Goal: Use online tool/utility: Utilize a website feature to perform a specific function

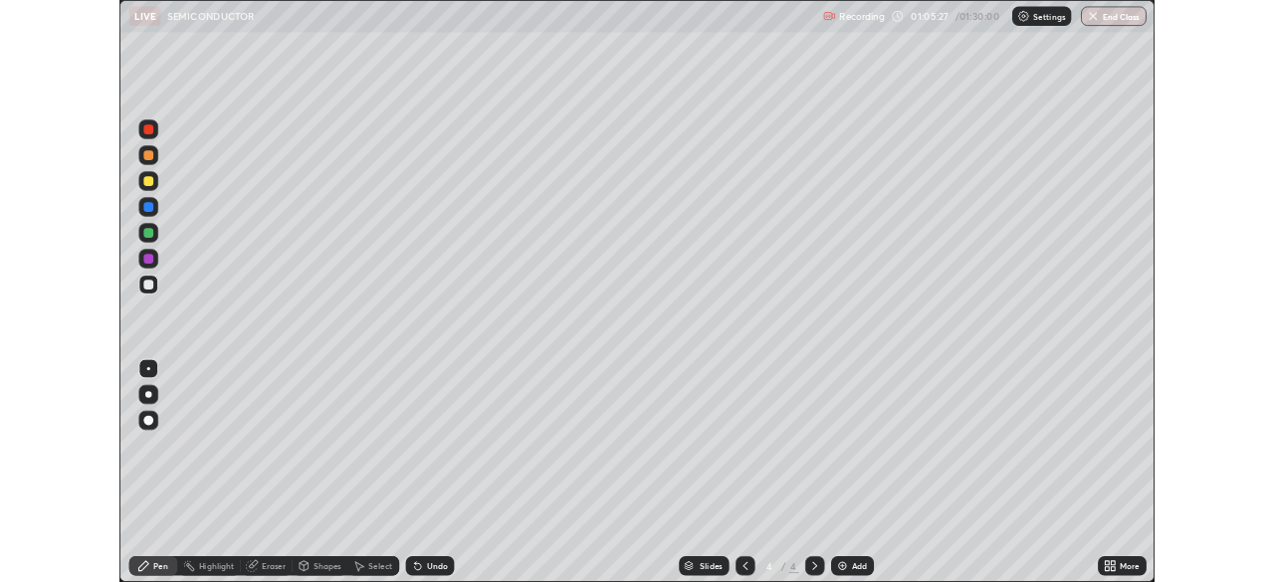
scroll to position [717, 1274]
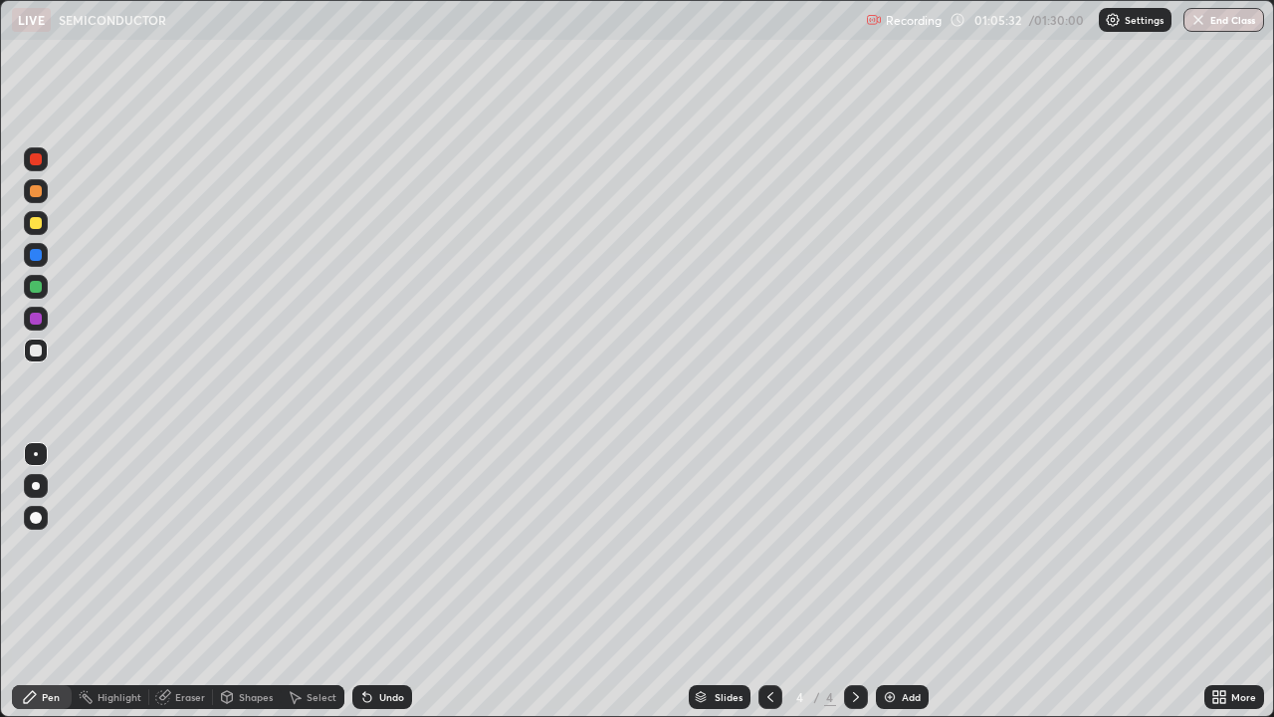
click at [379, 698] on div "Undo" at bounding box center [391, 697] width 25 height 10
click at [892, 687] on div "Add" at bounding box center [902, 697] width 53 height 24
click at [173, 699] on div "Eraser" at bounding box center [181, 697] width 64 height 24
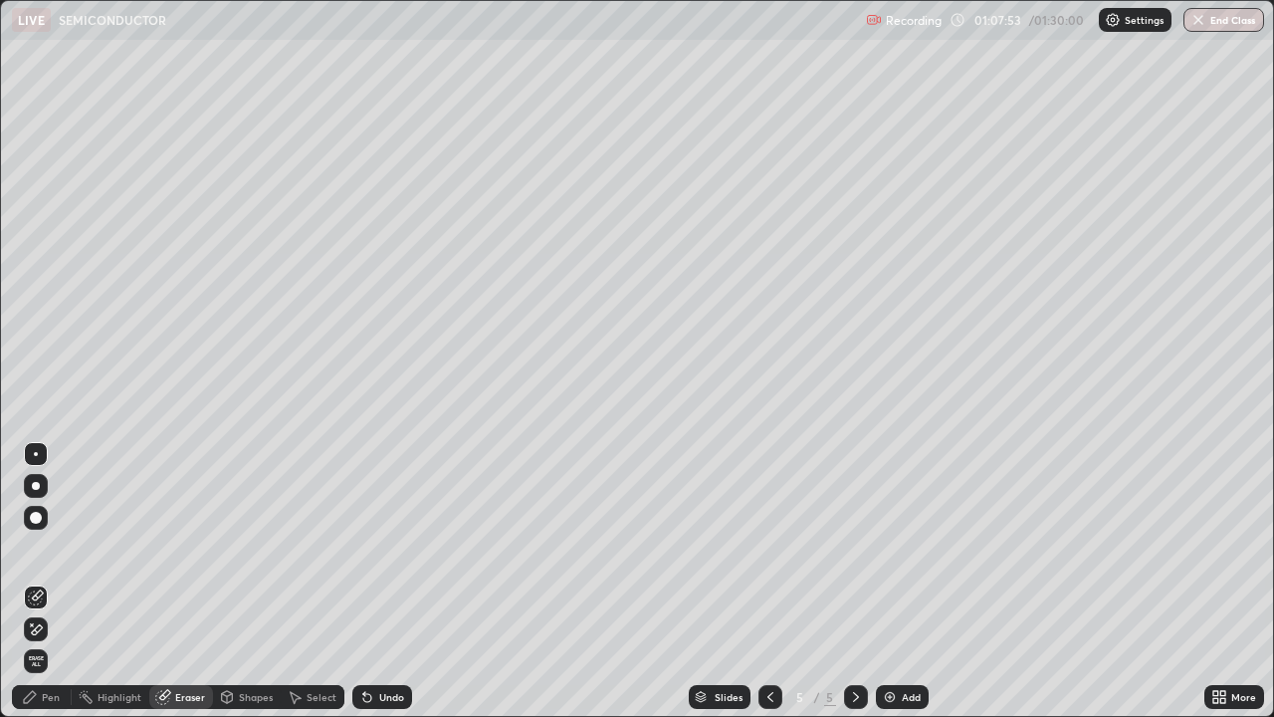
click at [40, 631] on icon at bounding box center [36, 629] width 16 height 17
click at [50, 697] on div "Pen" at bounding box center [51, 697] width 18 height 10
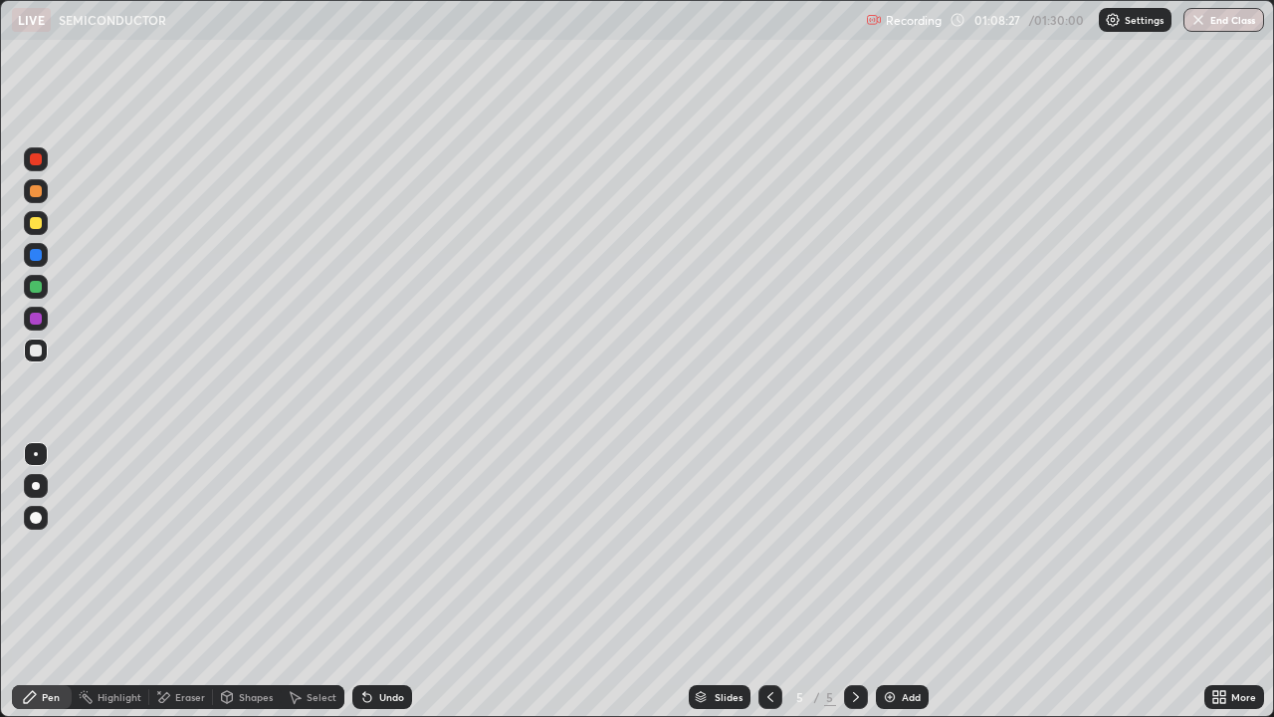
click at [184, 699] on div "Eraser" at bounding box center [190, 697] width 30 height 10
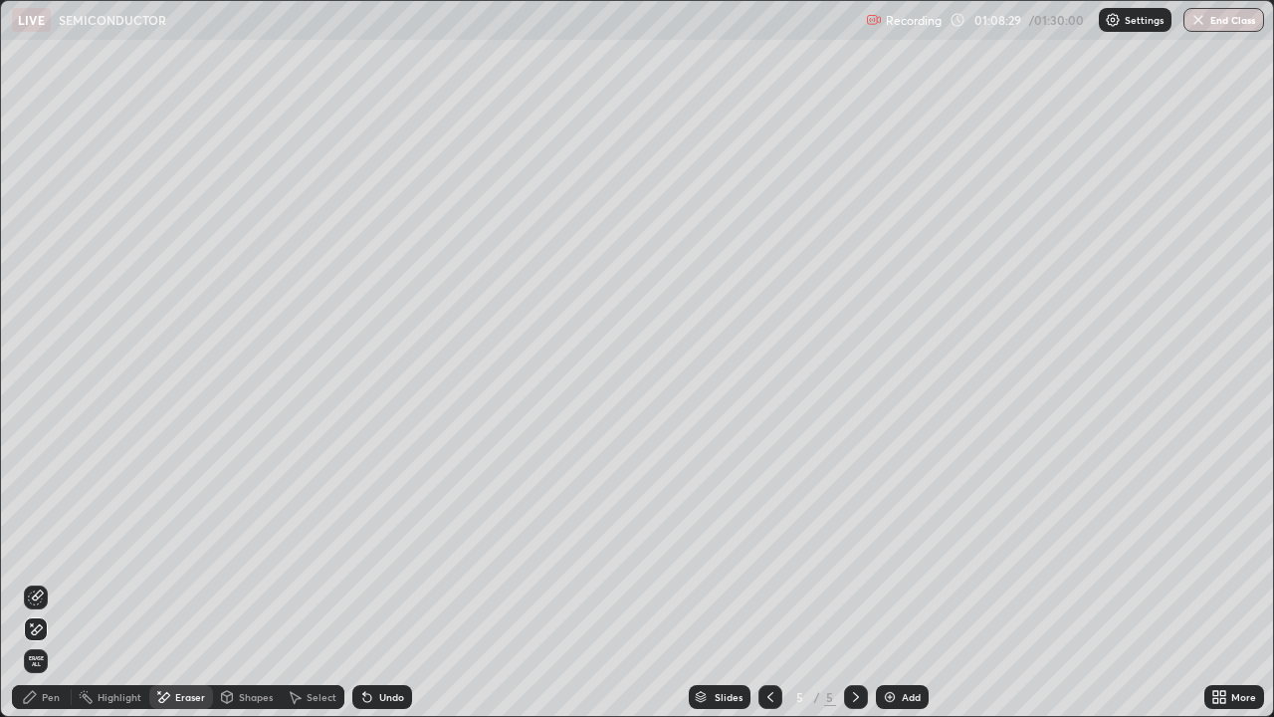
click at [41, 700] on div "Pen" at bounding box center [42, 697] width 60 height 24
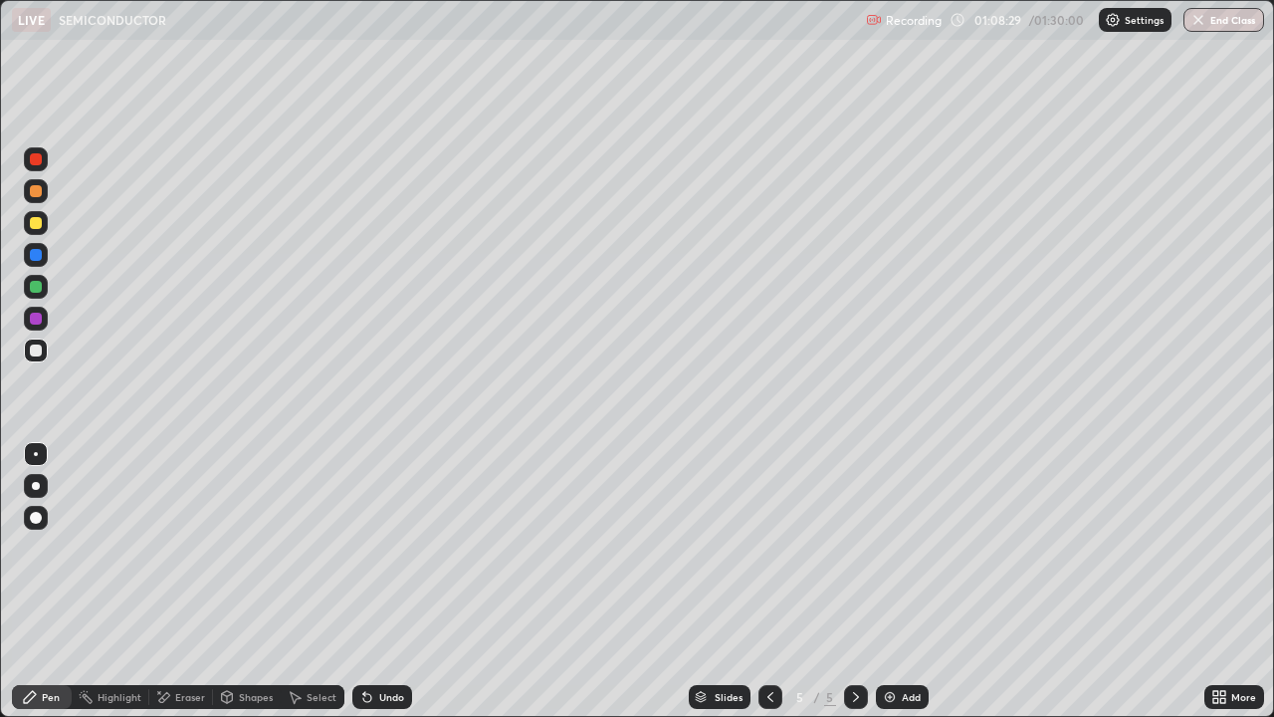
click at [41, 700] on div "Pen" at bounding box center [42, 697] width 60 height 24
click at [1234, 694] on div "More" at bounding box center [1244, 697] width 25 height 10
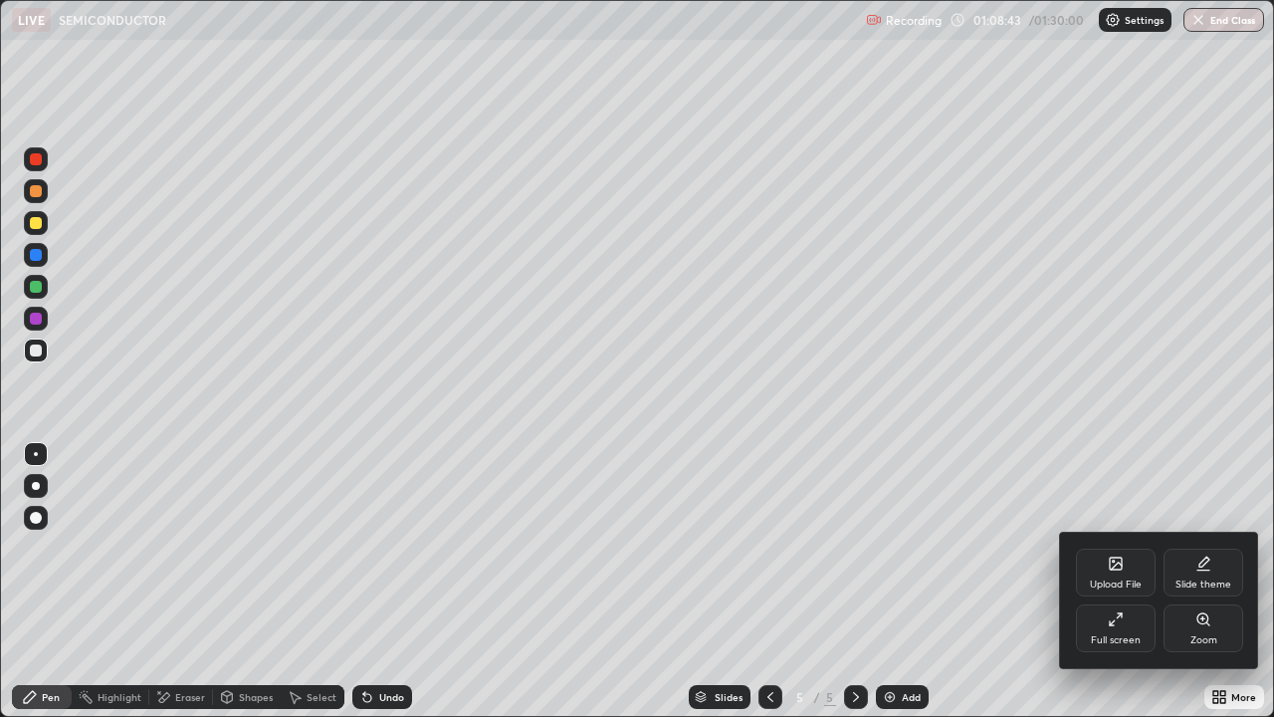
click at [1101, 630] on div "Full screen" at bounding box center [1116, 628] width 80 height 48
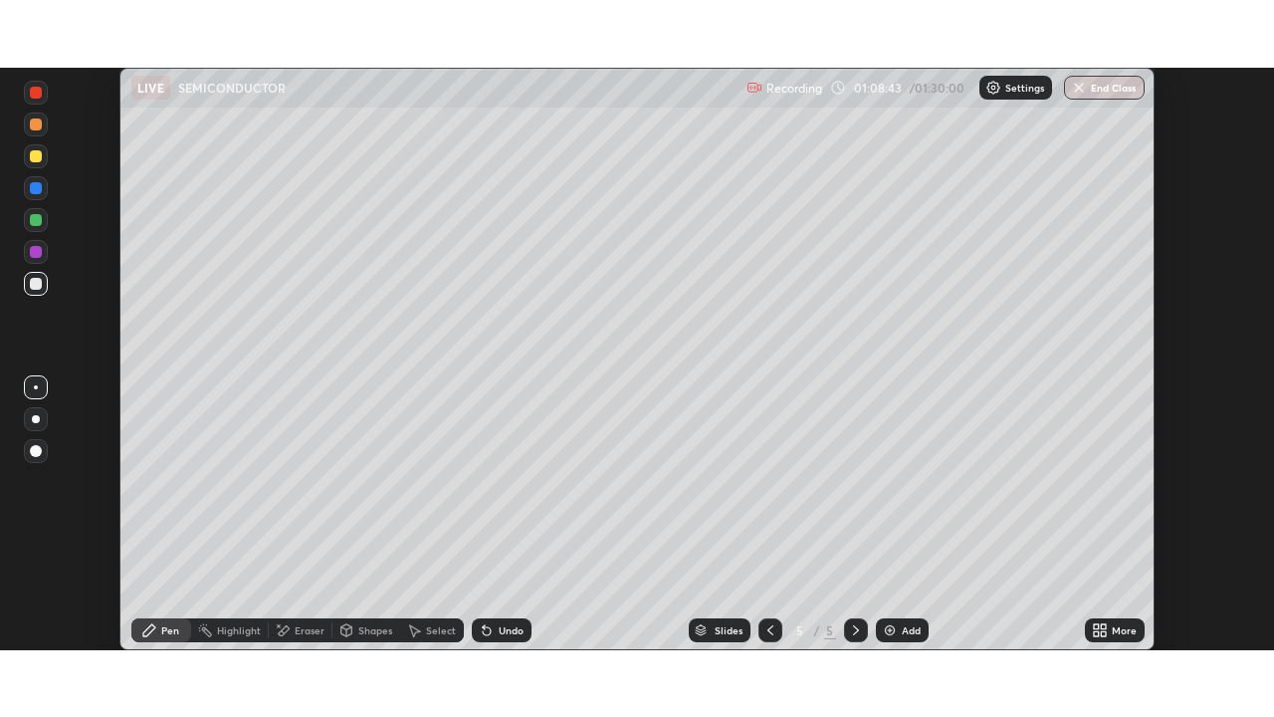
scroll to position [98980, 98288]
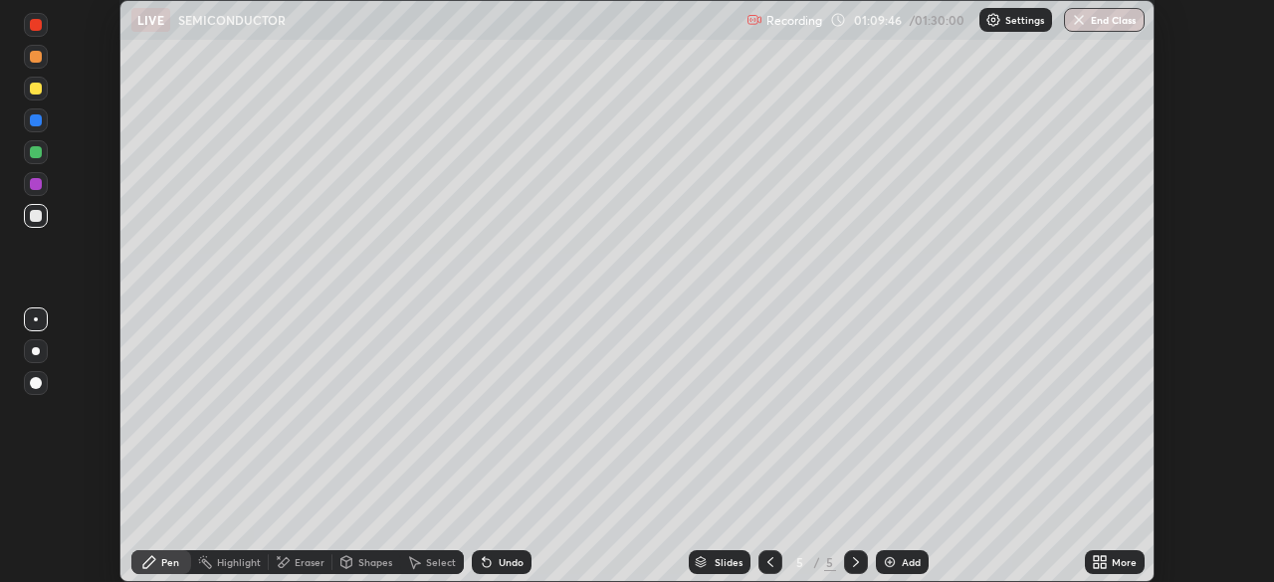
click at [1119, 562] on div "More" at bounding box center [1124, 563] width 25 height 10
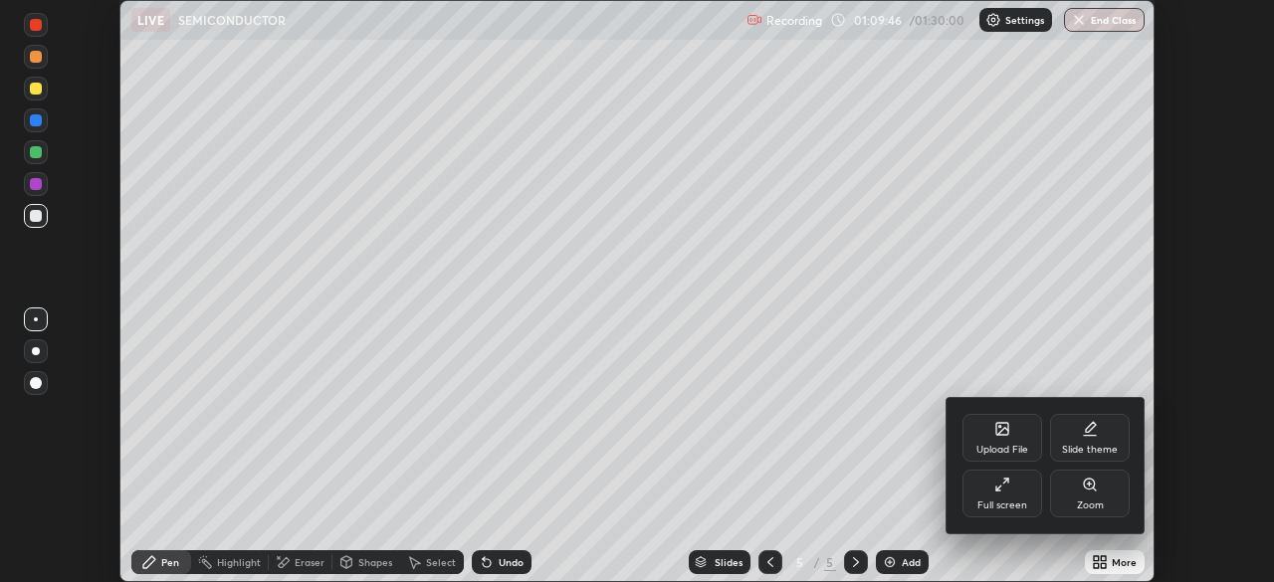
click at [1012, 498] on div "Full screen" at bounding box center [1003, 494] width 80 height 48
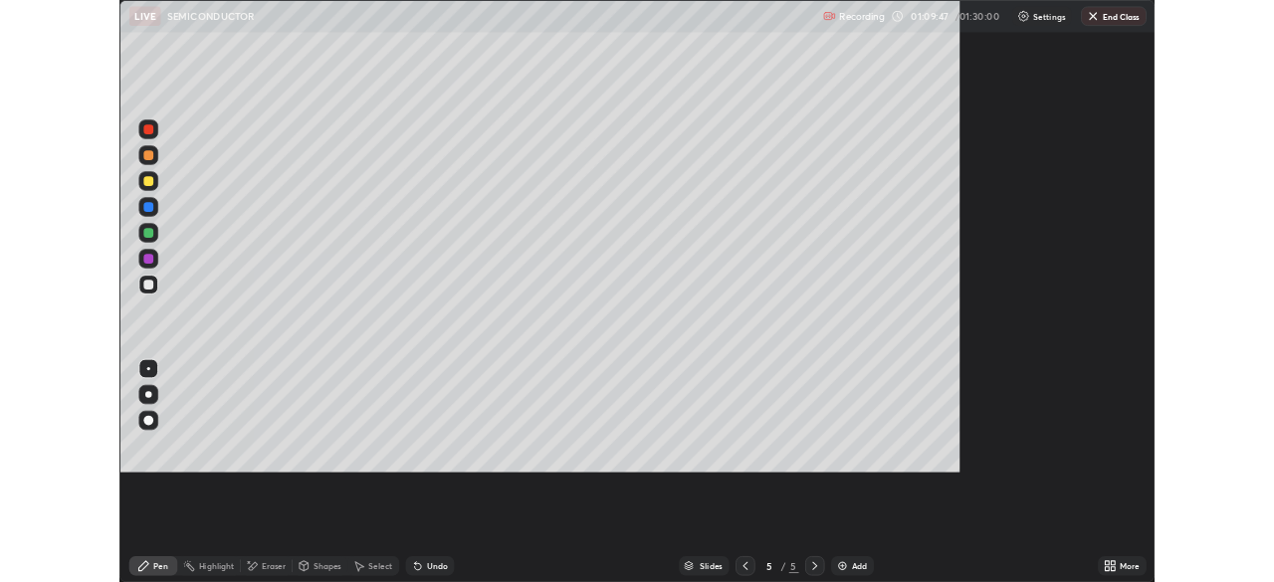
scroll to position [717, 1274]
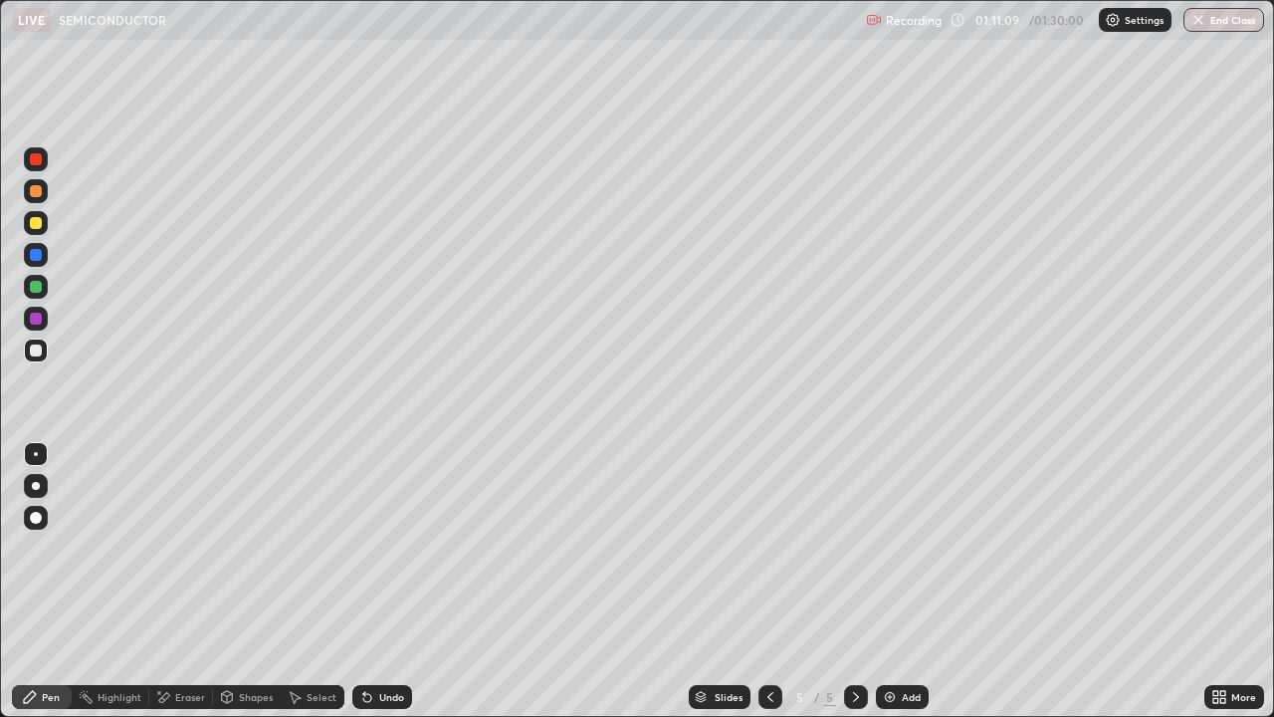
click at [367, 693] on icon at bounding box center [367, 697] width 16 height 16
click at [363, 693] on icon at bounding box center [364, 693] width 2 height 2
click at [381, 688] on div "Undo" at bounding box center [382, 697] width 60 height 24
click at [388, 696] on div "Undo" at bounding box center [391, 697] width 25 height 10
click at [384, 698] on div "Undo" at bounding box center [391, 697] width 25 height 10
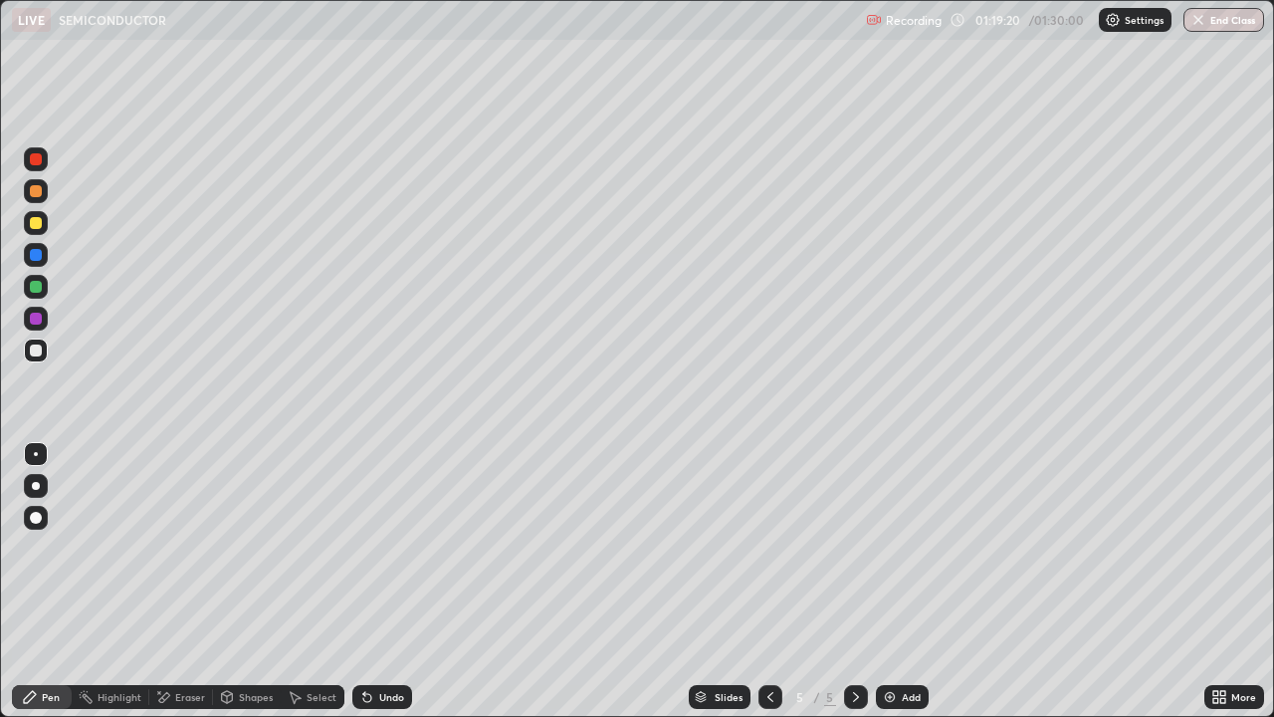
click at [380, 702] on div "Undo" at bounding box center [391, 697] width 25 height 10
click at [387, 697] on div "Undo" at bounding box center [391, 697] width 25 height 10
click at [385, 705] on div "Undo" at bounding box center [382, 697] width 60 height 24
click at [389, 707] on div "Undo" at bounding box center [382, 697] width 60 height 24
click at [395, 687] on div "Undo" at bounding box center [382, 697] width 60 height 24
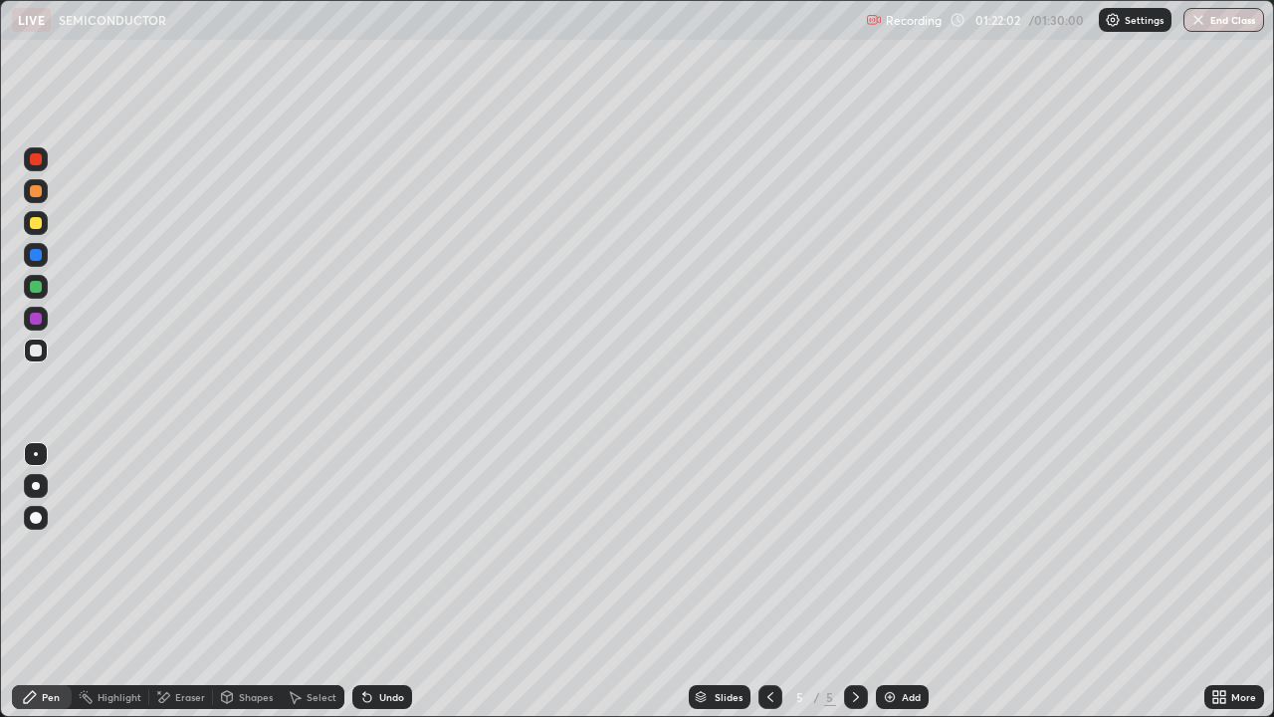
click at [902, 694] on div "Add" at bounding box center [911, 697] width 19 height 10
click at [385, 688] on div "Undo" at bounding box center [382, 697] width 60 height 24
click at [379, 692] on div "Undo" at bounding box center [391, 697] width 25 height 10
click at [912, 706] on div "Add" at bounding box center [902, 697] width 53 height 24
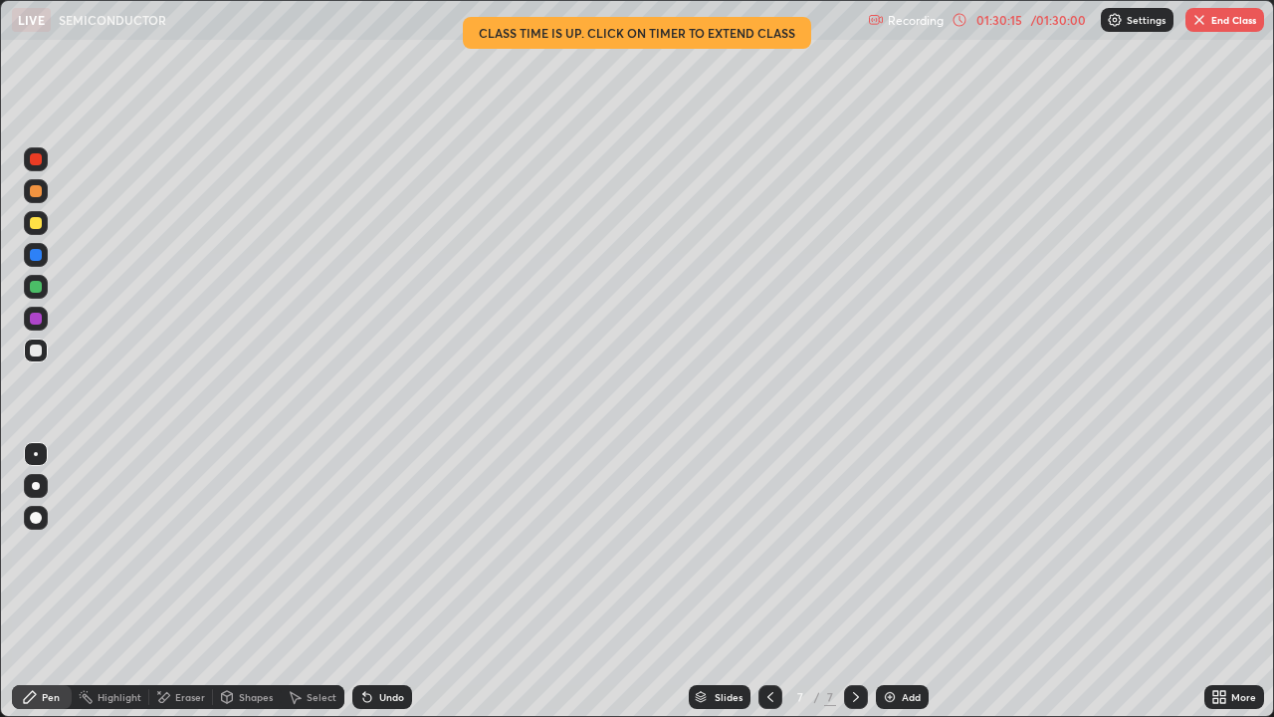
click at [388, 696] on div "Undo" at bounding box center [391, 697] width 25 height 10
click at [382, 689] on div "Undo" at bounding box center [382, 697] width 60 height 24
click at [375, 688] on div "Undo" at bounding box center [382, 697] width 60 height 24
click at [903, 695] on div "Add" at bounding box center [911, 697] width 19 height 10
click at [376, 686] on div "Undo" at bounding box center [382, 697] width 60 height 24
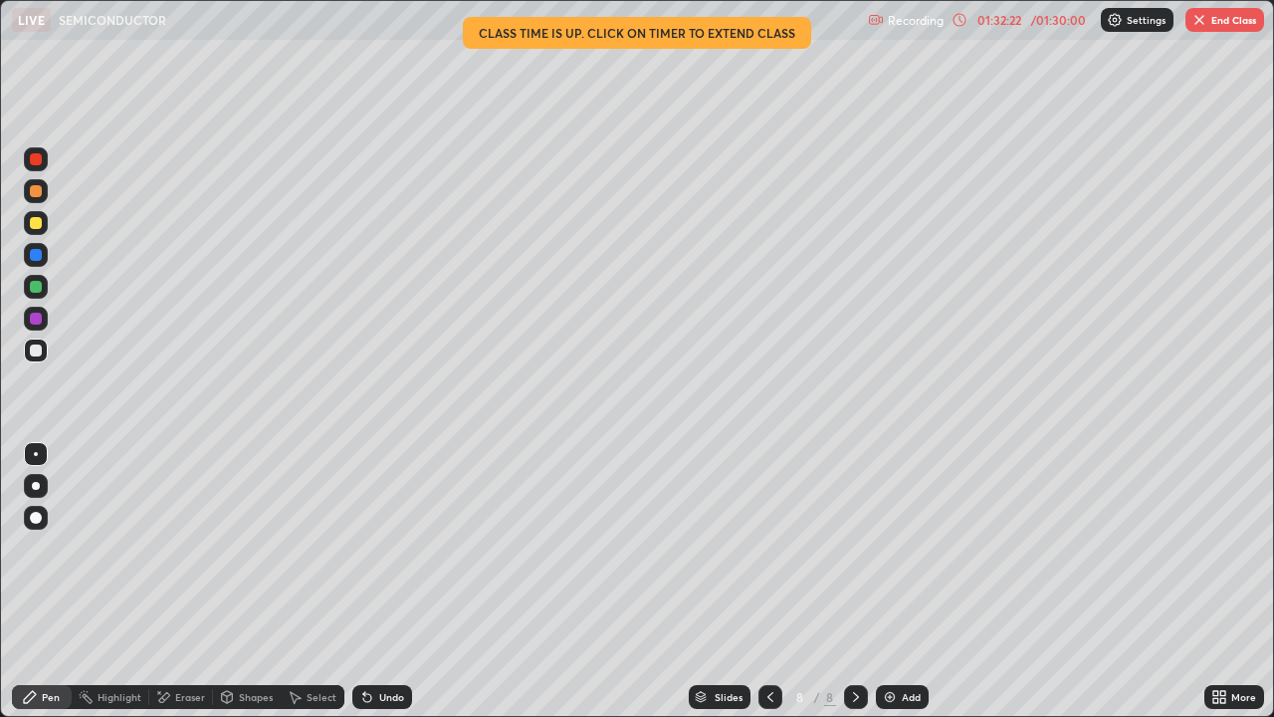
click at [184, 692] on div "Eraser" at bounding box center [190, 697] width 30 height 10
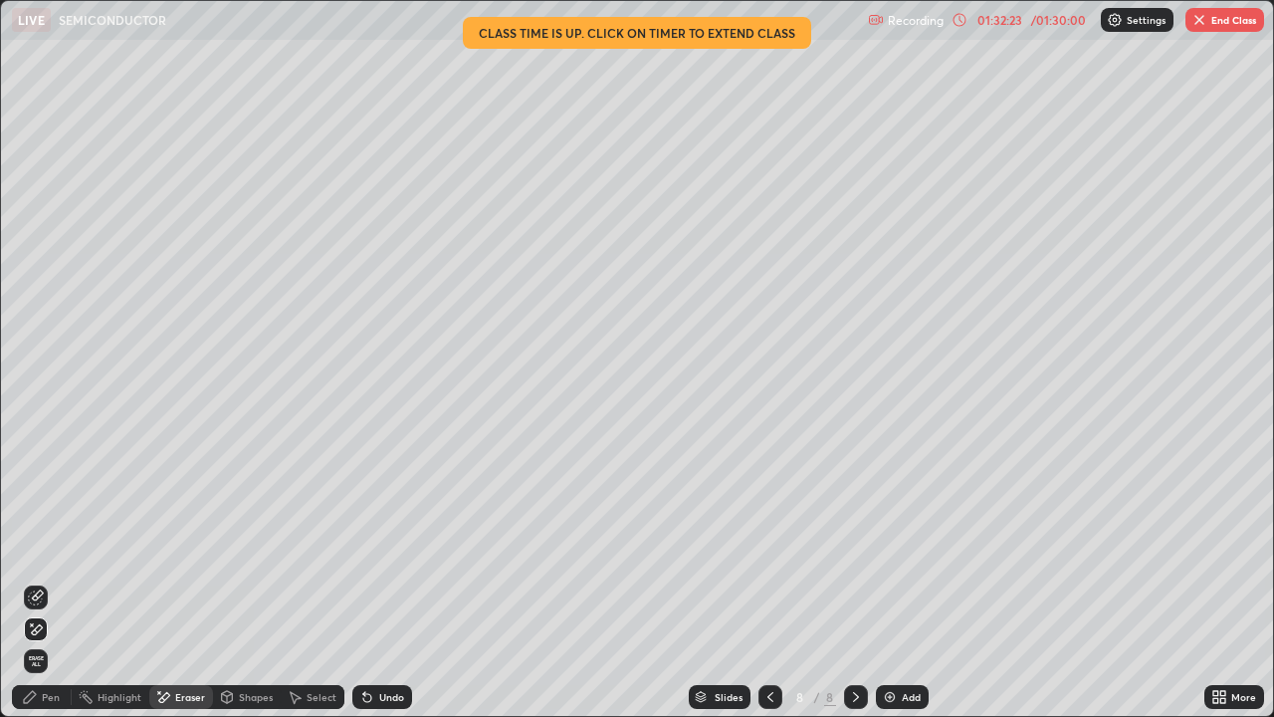
click at [43, 594] on icon at bounding box center [36, 597] width 16 height 16
click at [38, 628] on icon at bounding box center [36, 629] width 16 height 17
click at [60, 699] on div "Pen" at bounding box center [42, 697] width 60 height 24
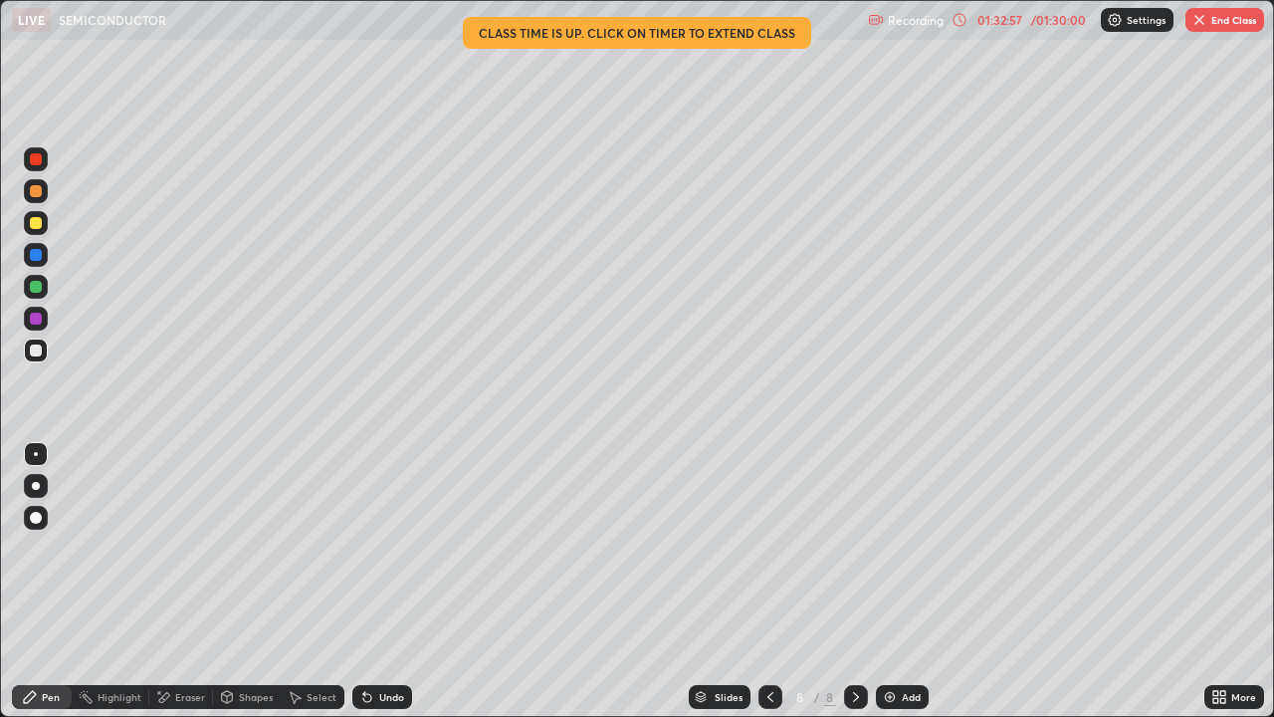
click at [371, 701] on icon at bounding box center [367, 697] width 16 height 16
click at [379, 701] on div "Undo" at bounding box center [391, 697] width 25 height 10
click at [376, 707] on div "Undo" at bounding box center [382, 697] width 60 height 24
click at [379, 692] on div "Undo" at bounding box center [391, 697] width 25 height 10
click at [770, 695] on icon at bounding box center [771, 697] width 16 height 16
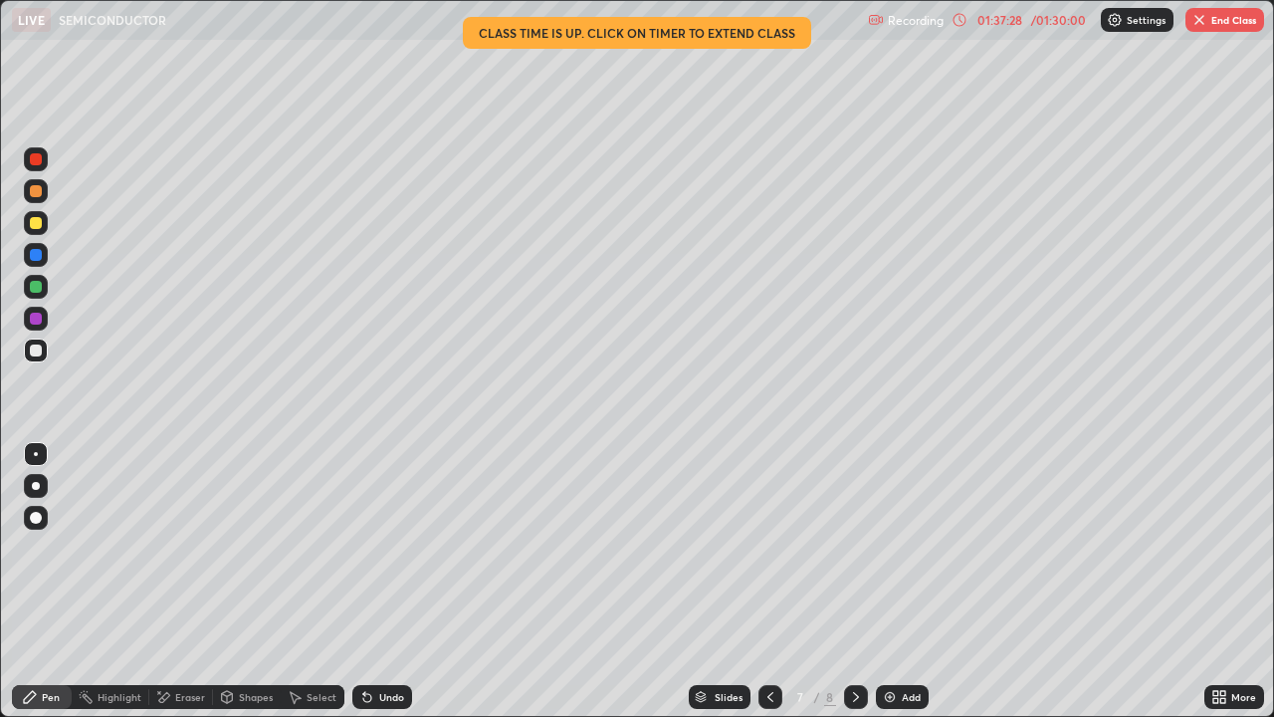
click at [850, 703] on icon at bounding box center [856, 697] width 16 height 16
click at [1242, 687] on div "More" at bounding box center [1235, 697] width 60 height 24
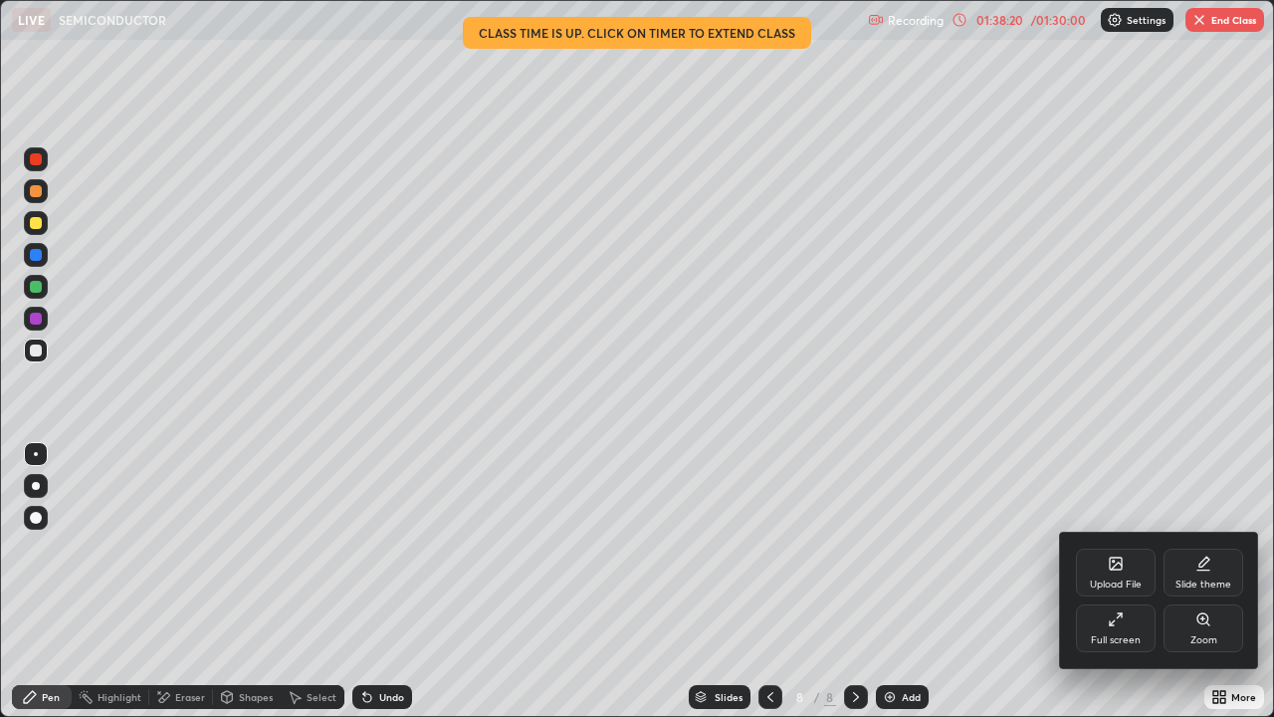
click at [1112, 622] on icon at bounding box center [1112, 622] width 5 height 5
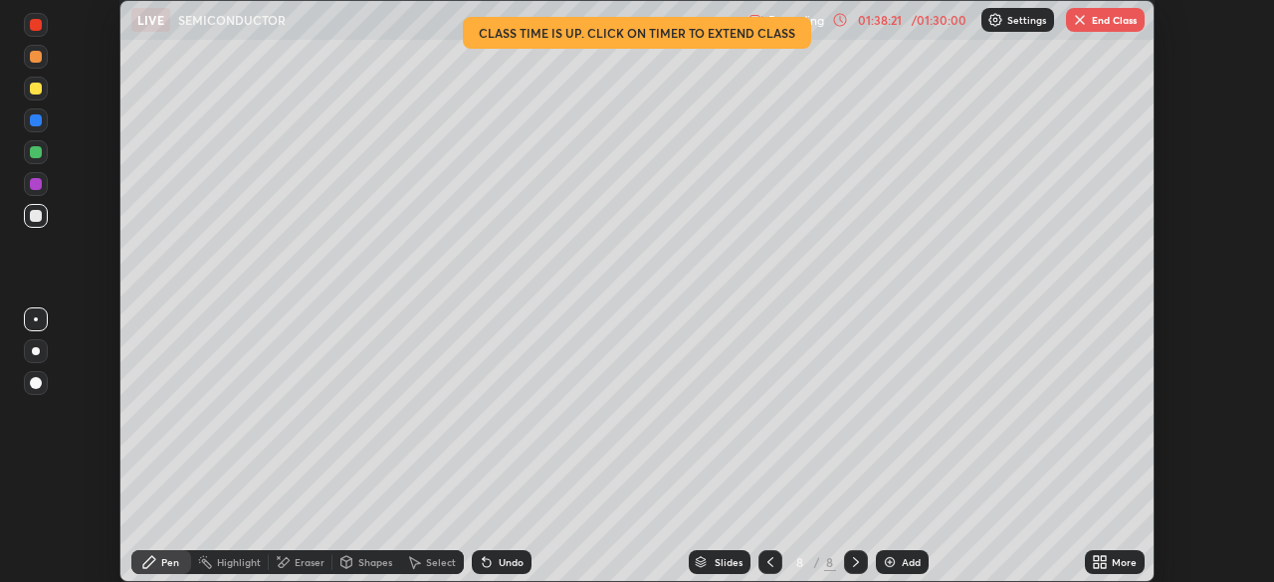
scroll to position [98980, 98288]
click at [1168, 132] on div "Setting up your live class Class time is up. Click on timer to extend class" at bounding box center [637, 291] width 1274 height 582
click at [1108, 23] on button "End Class" at bounding box center [1105, 20] width 79 height 24
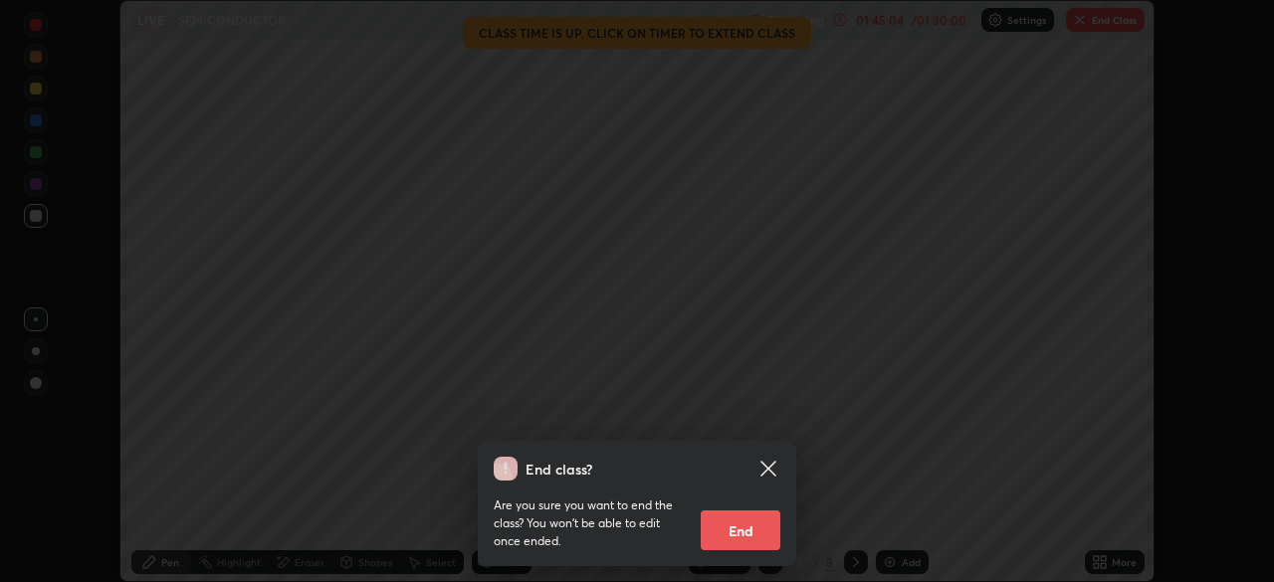
click at [747, 530] on button "End" at bounding box center [741, 531] width 80 height 40
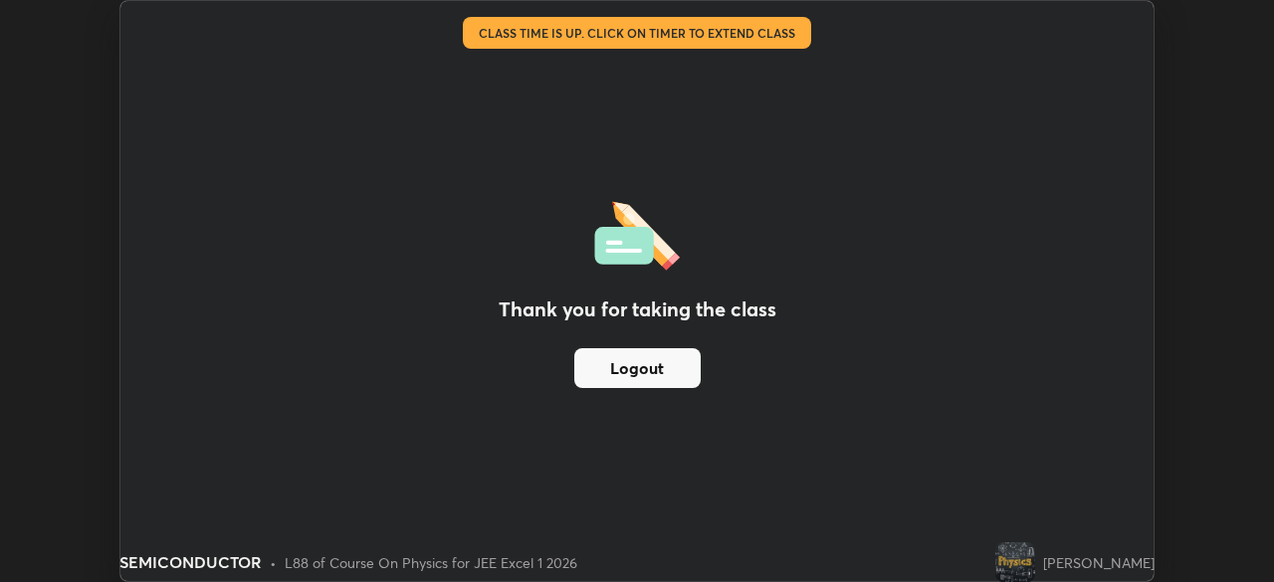
click at [683, 364] on button "Logout" at bounding box center [637, 368] width 126 height 40
